Goal: Task Accomplishment & Management: Use online tool/utility

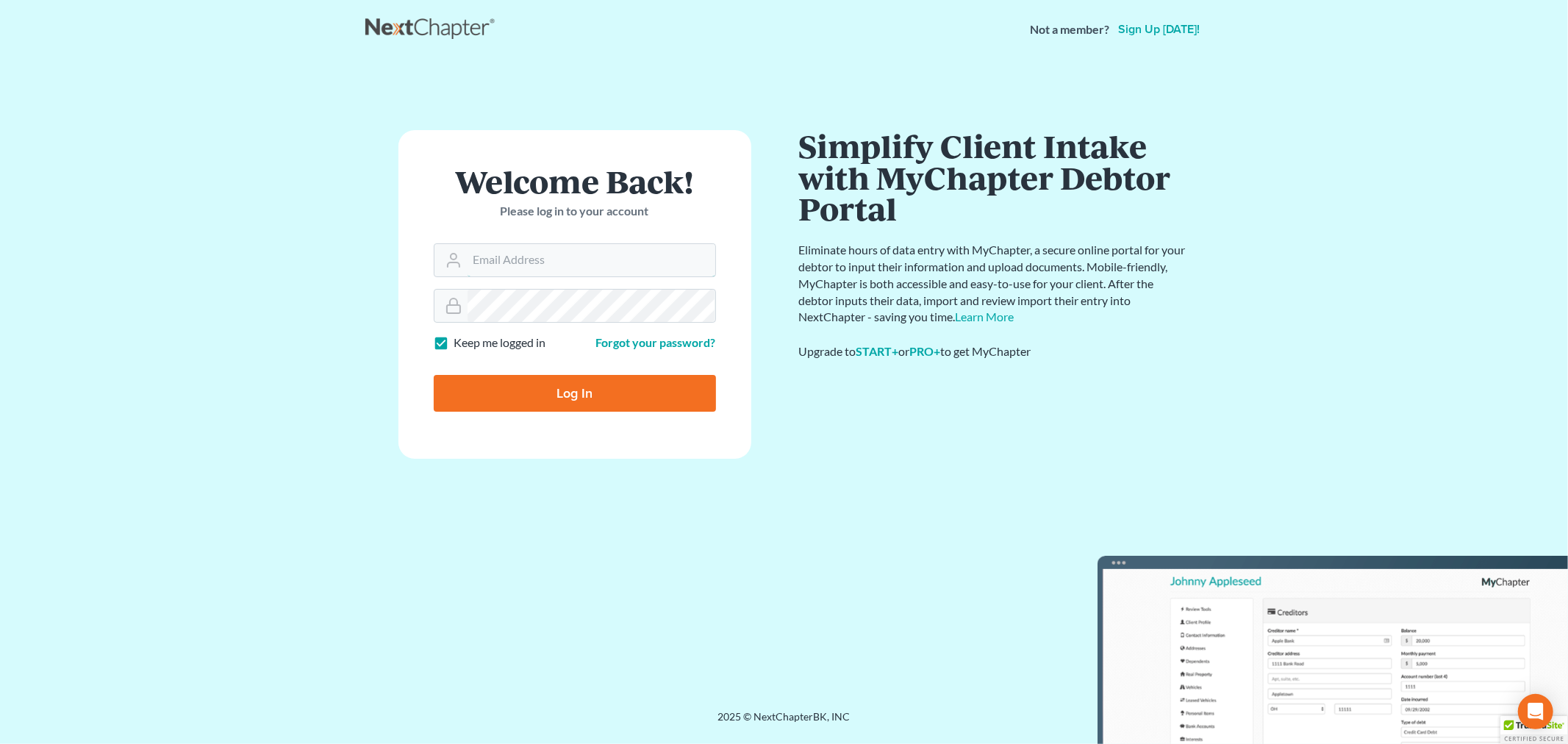
type input "[PERSON_NAME][EMAIL_ADDRESS][DOMAIN_NAME]"
click at [539, 394] on input "Log In" at bounding box center [575, 393] width 282 height 36
type input "Thinking..."
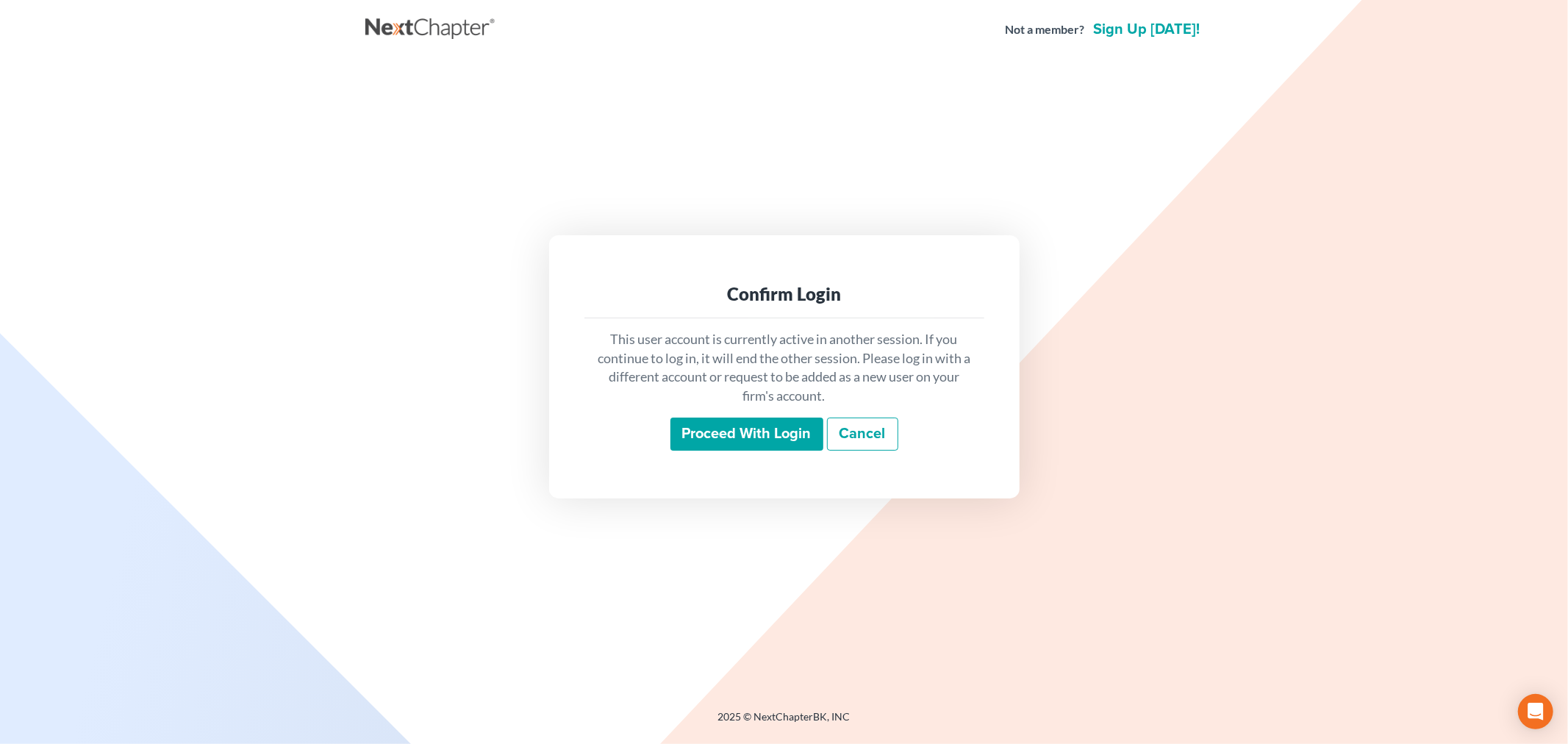
click at [763, 439] on input "Proceed with login" at bounding box center [746, 434] width 153 height 34
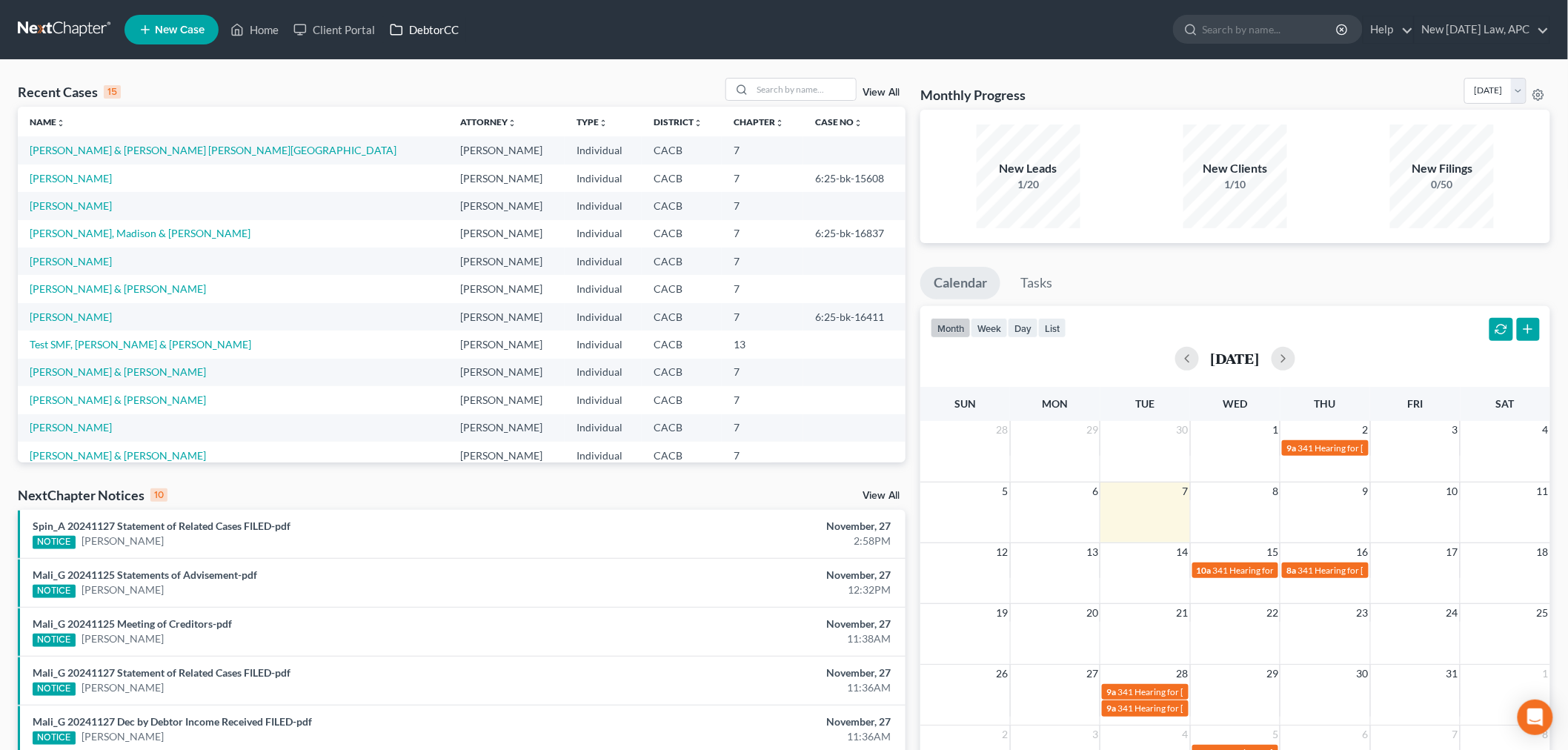
click at [460, 37] on link "DebtorCC" at bounding box center [424, 30] width 84 height 27
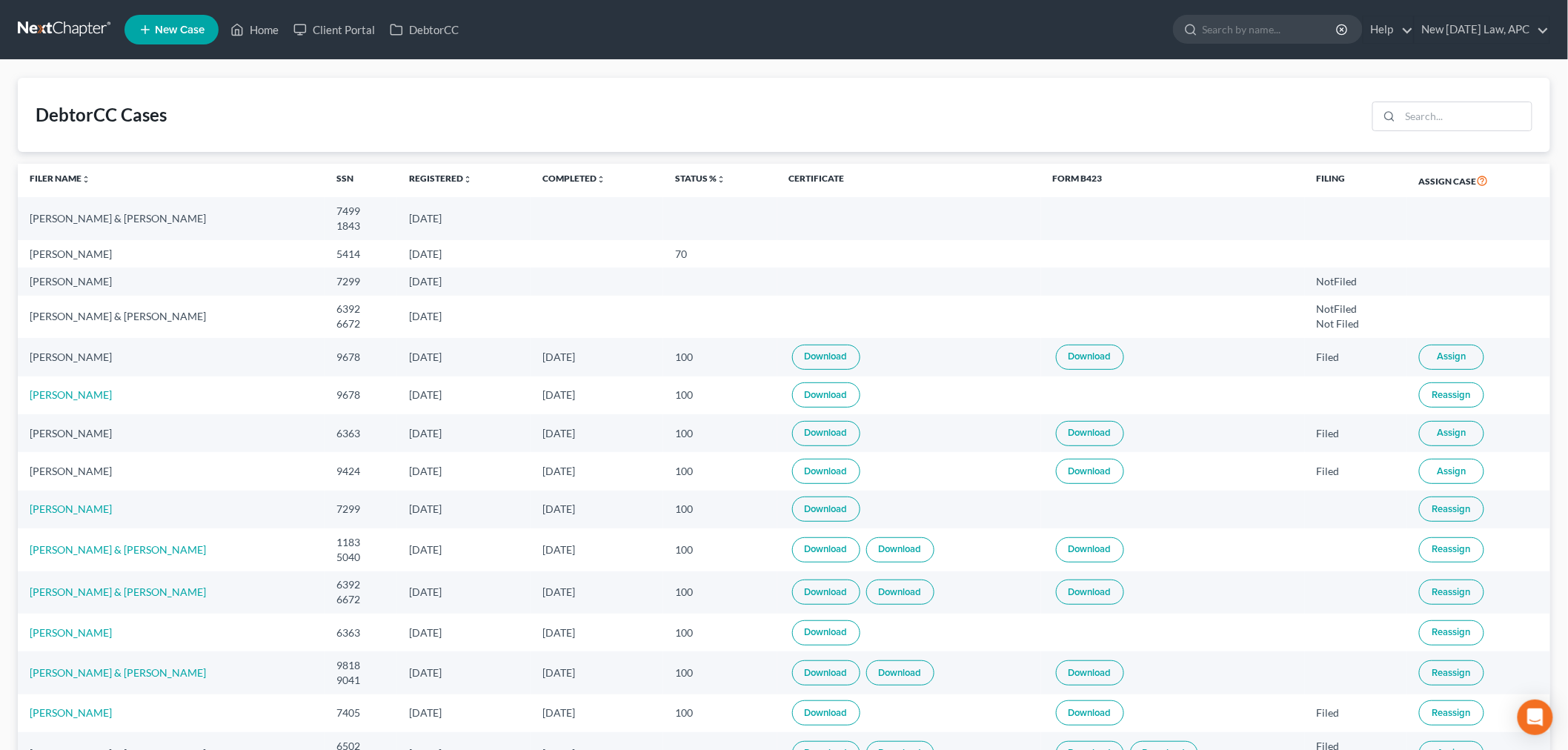
click at [1444, 468] on span "Assign" at bounding box center [1451, 471] width 29 height 12
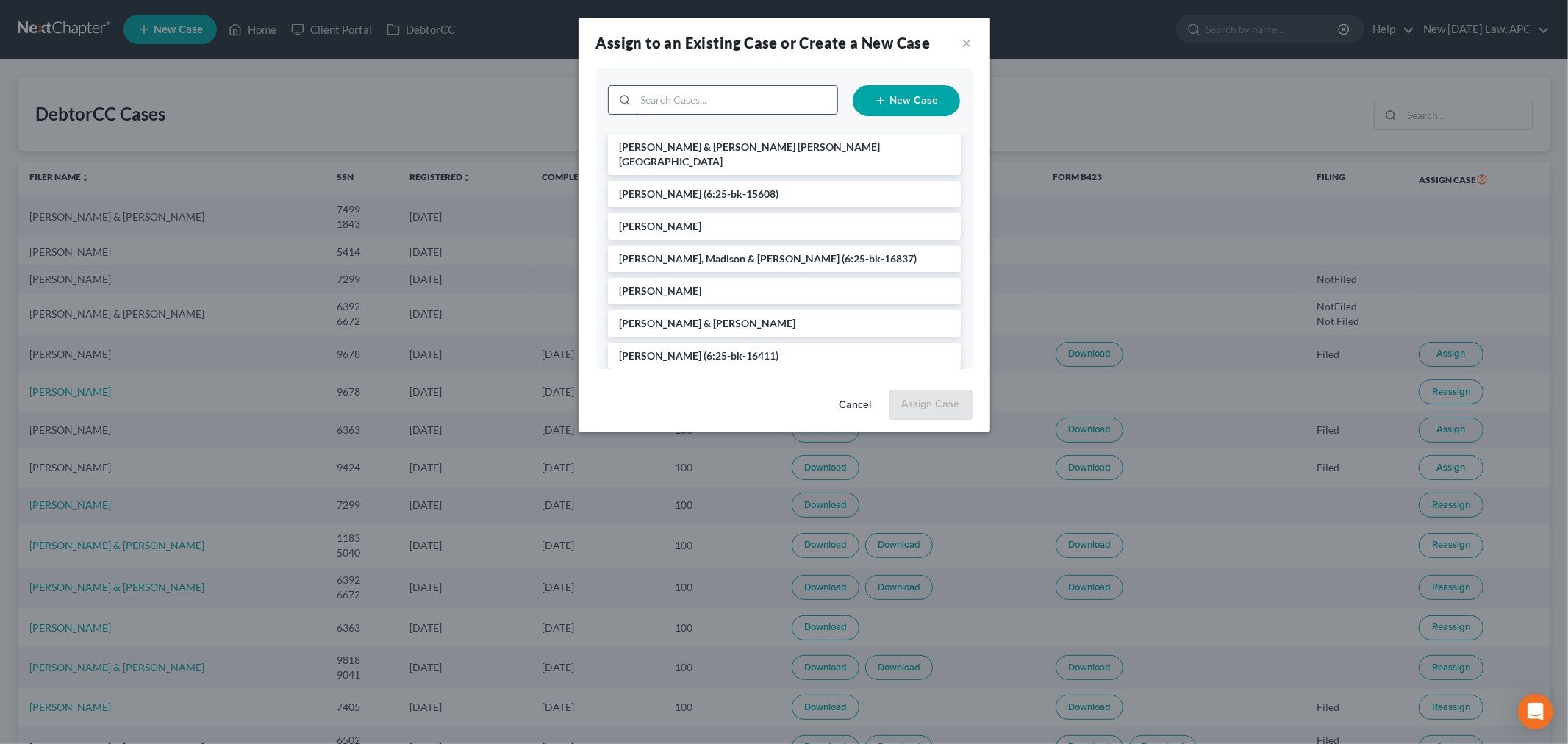
click at [702, 108] on input "search" at bounding box center [736, 100] width 201 height 28
type input "Sa"
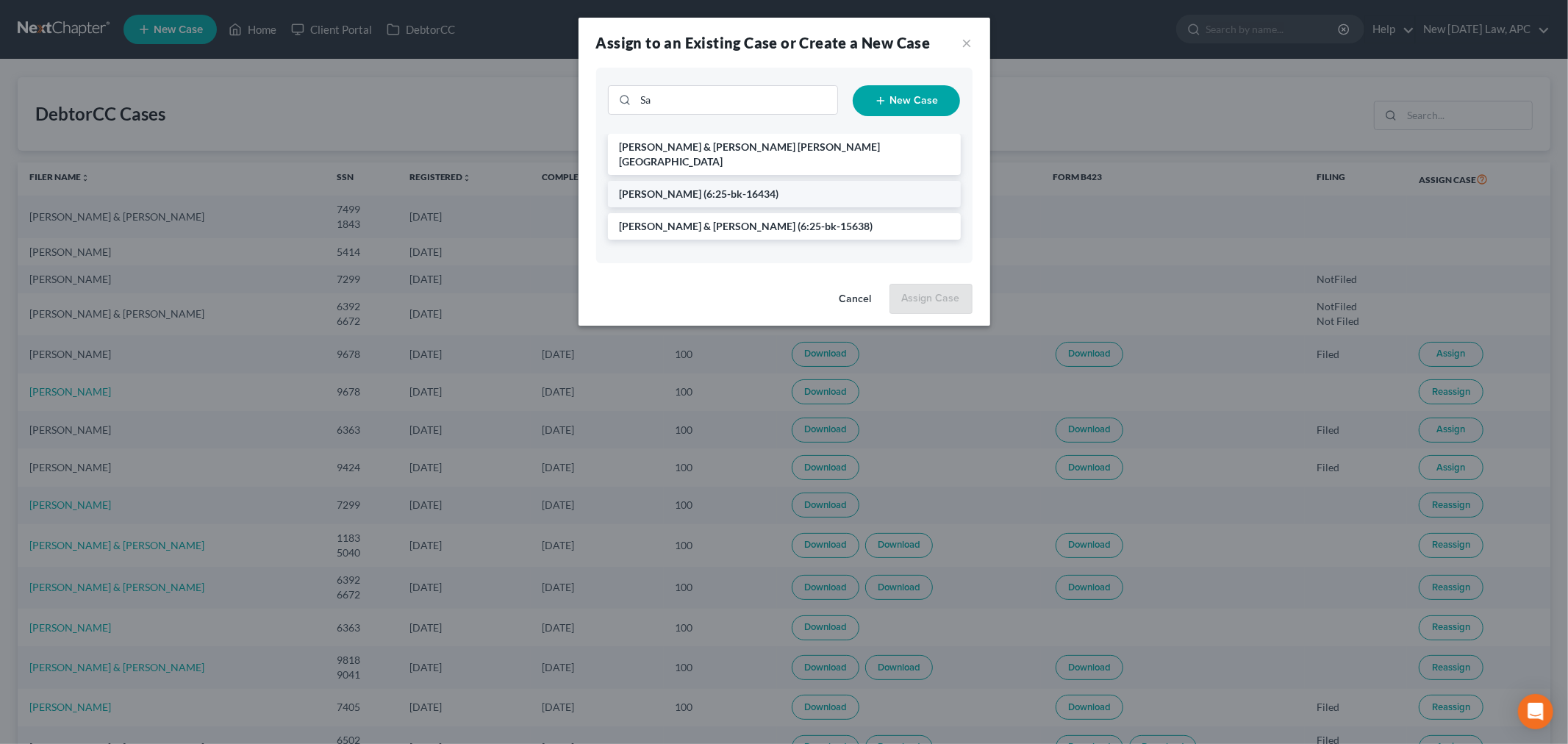
click at [716, 187] on span "(6:25-bk-16434)" at bounding box center [741, 194] width 75 height 12
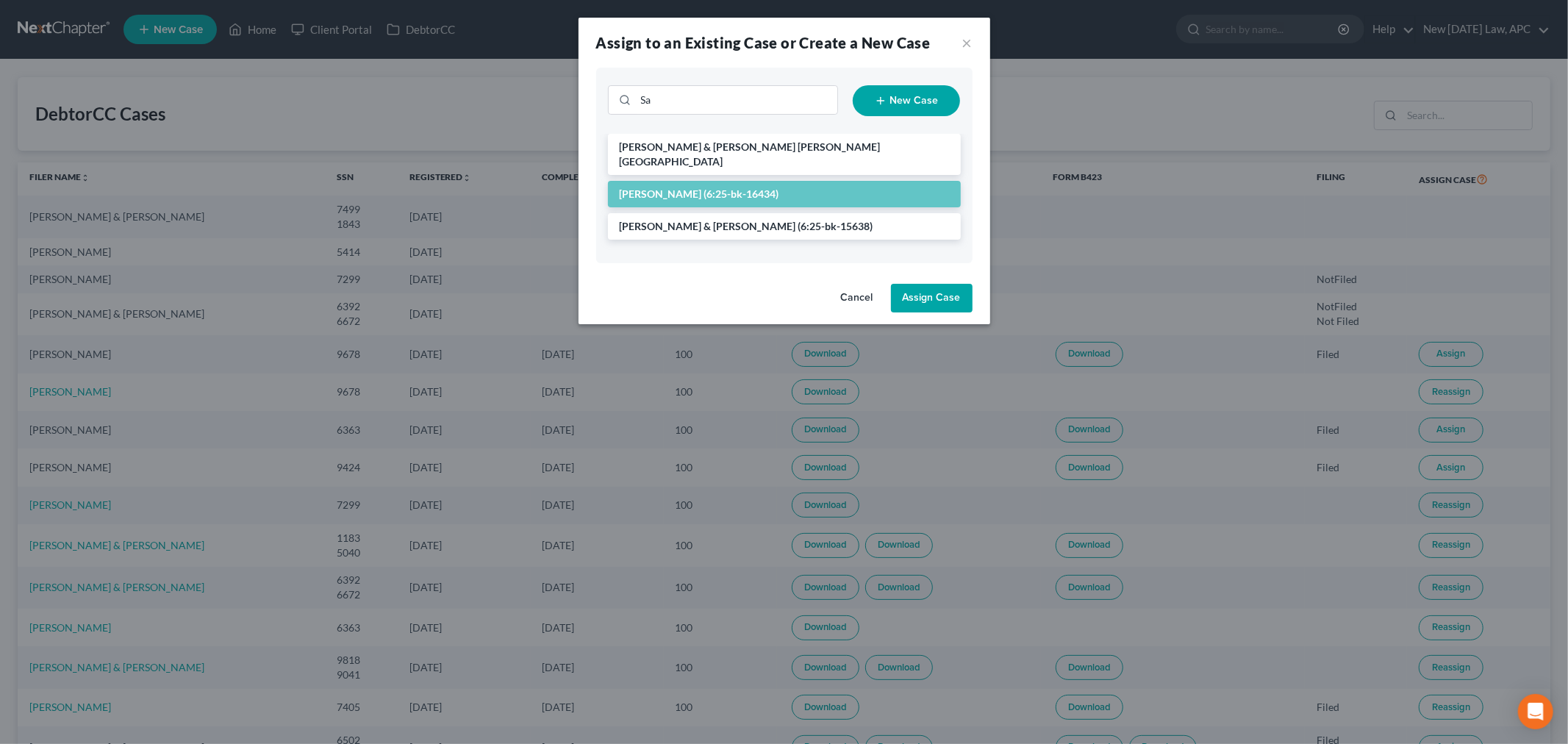
click at [921, 288] on button "Assign Case" at bounding box center [931, 298] width 81 height 29
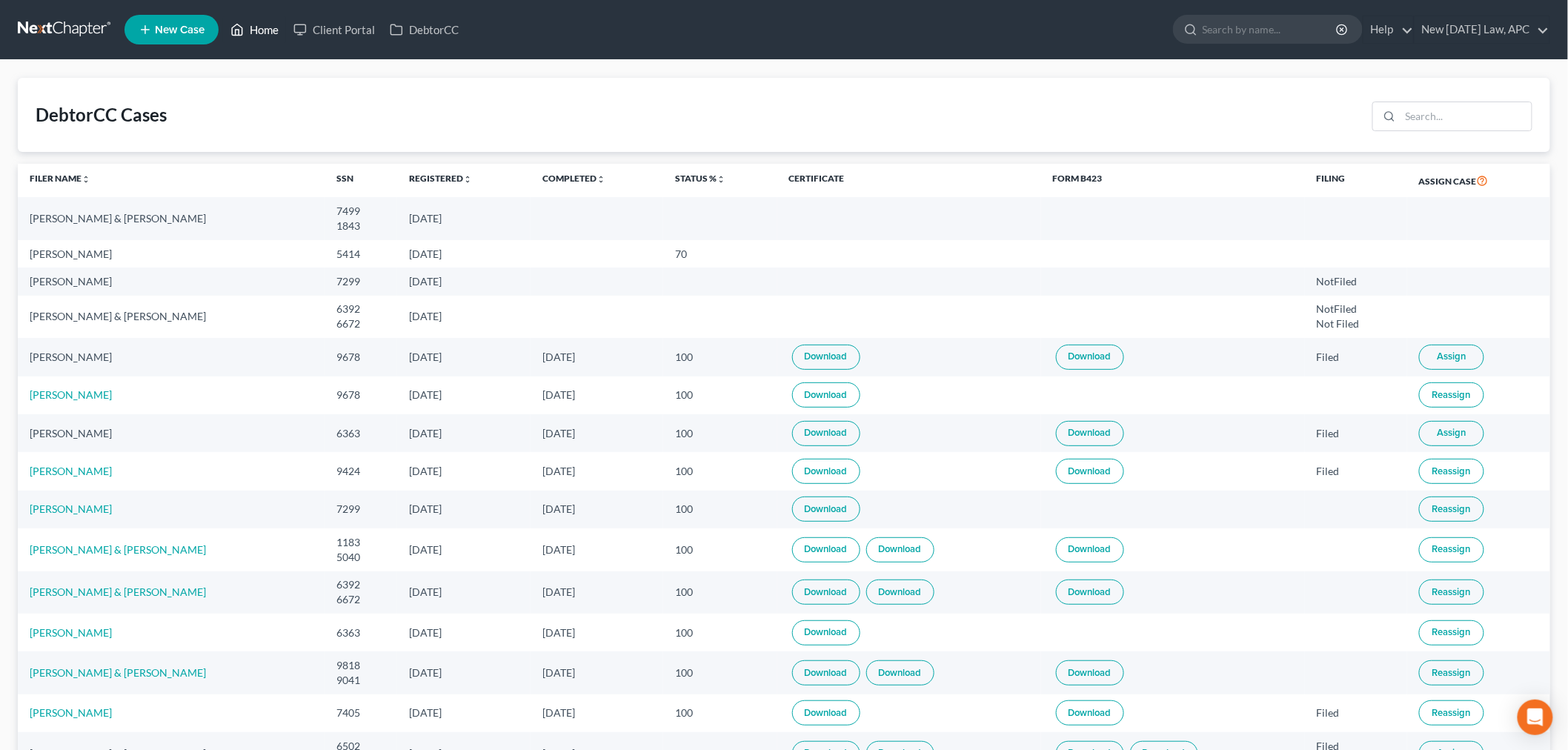
click at [263, 27] on link "Home" at bounding box center [255, 30] width 63 height 27
